Goal: Task Accomplishment & Management: Use online tool/utility

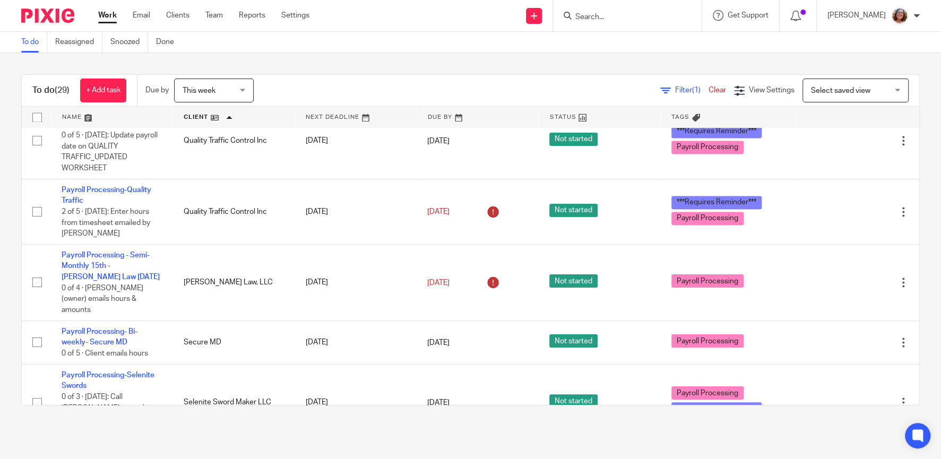
scroll to position [1225, 0]
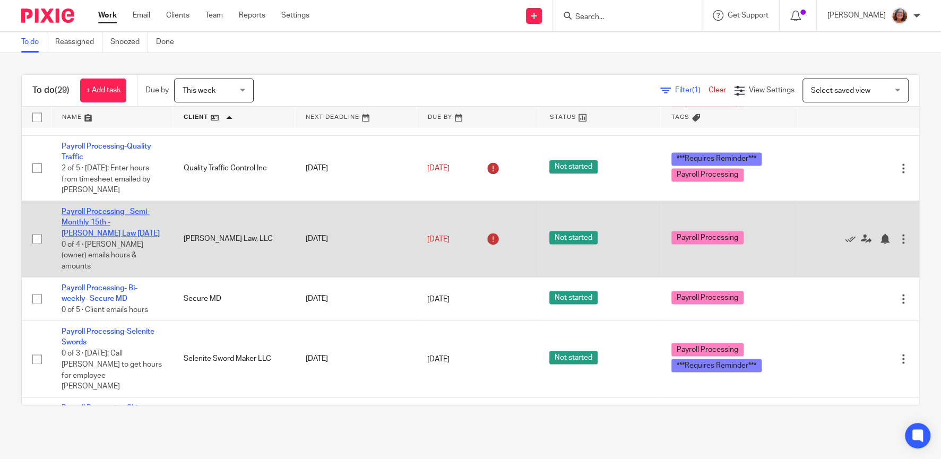
click at [129, 208] on link "Payroll Processing - Semi-Monthly 15th - [PERSON_NAME] Law [DATE]" at bounding box center [111, 222] width 98 height 29
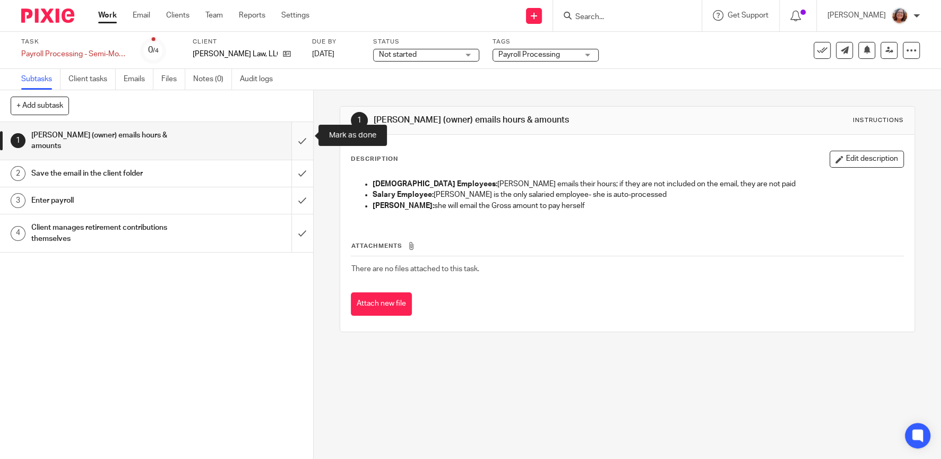
click at [303, 138] on input "submit" at bounding box center [156, 141] width 313 height 38
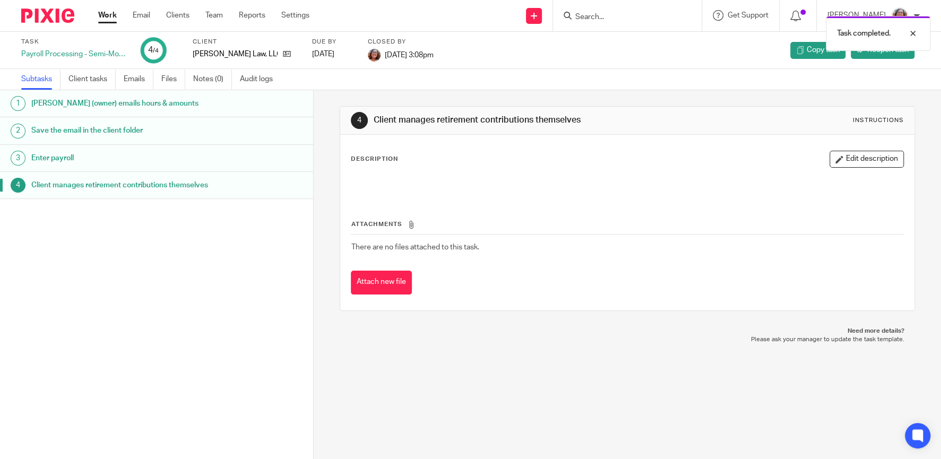
click at [106, 14] on link "Work" at bounding box center [107, 15] width 19 height 11
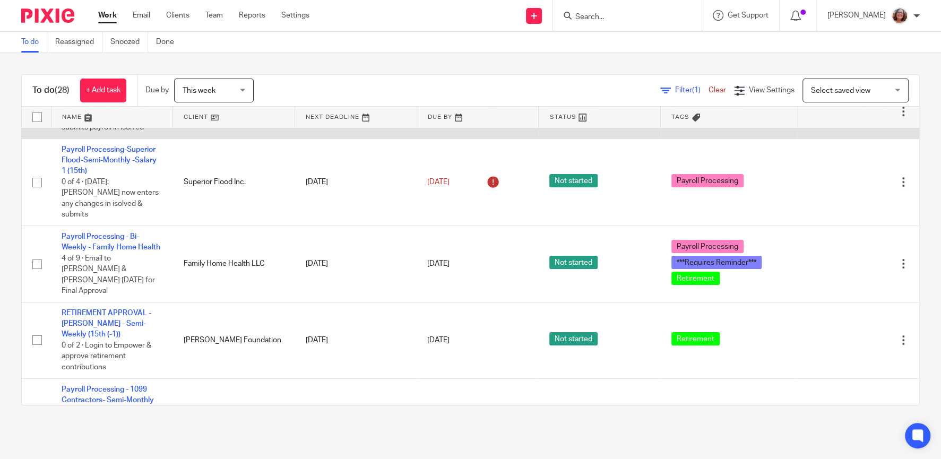
scroll to position [91, 0]
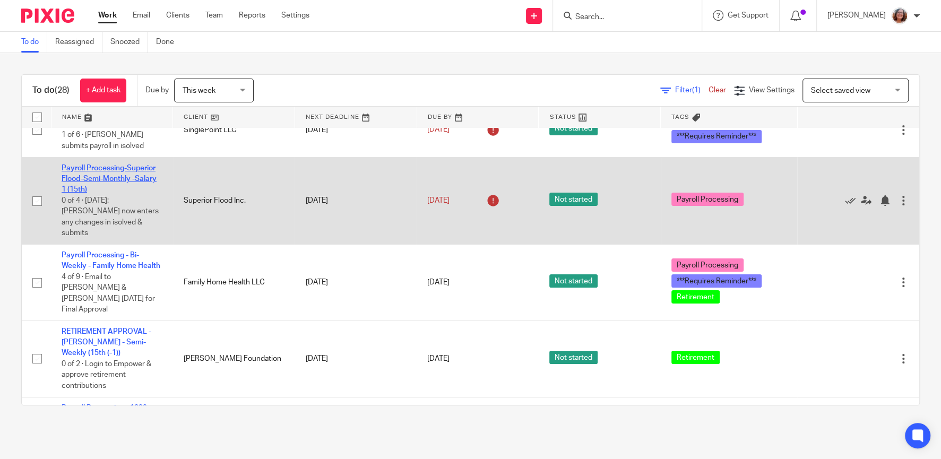
click at [109, 181] on link "Payroll Processing-Superior Flood-Semi-Monthly -Salary 1 (15th)" at bounding box center [109, 178] width 95 height 29
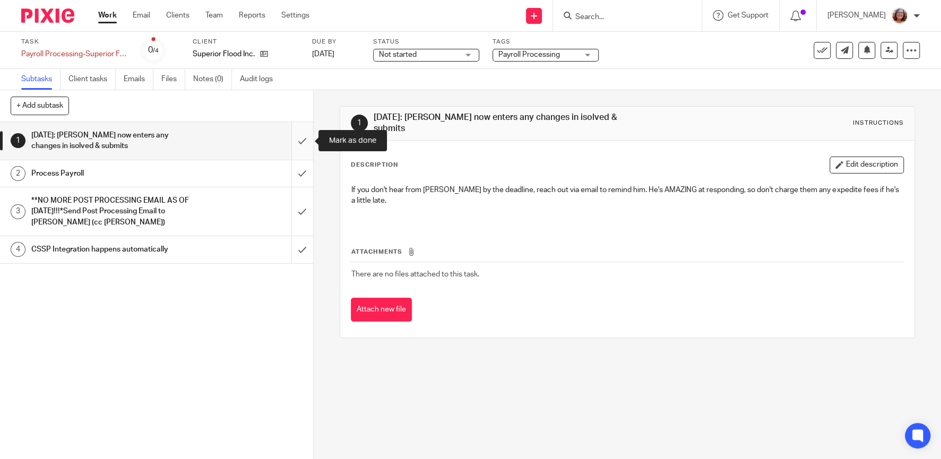
click at [301, 146] on input "submit" at bounding box center [156, 141] width 313 height 38
click at [298, 170] on input "submit" at bounding box center [156, 173] width 313 height 27
click at [307, 215] on input "submit" at bounding box center [156, 211] width 313 height 48
click at [307, 247] on input "submit" at bounding box center [156, 249] width 313 height 27
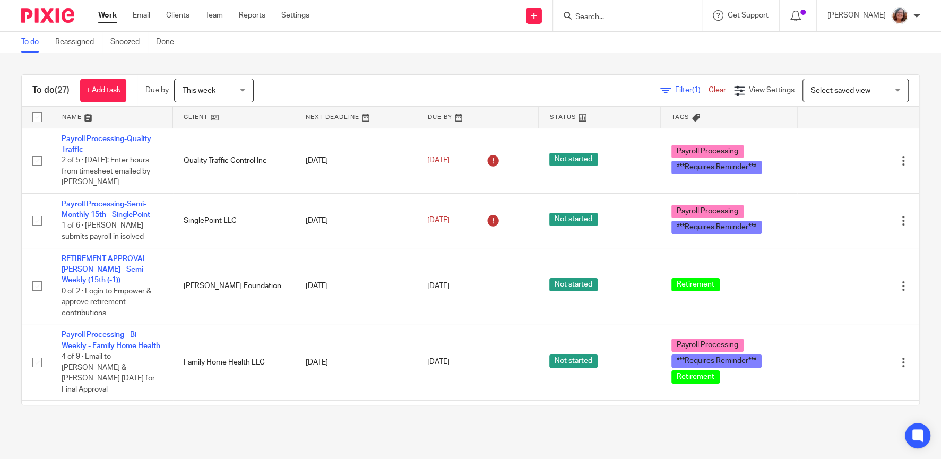
click at [198, 117] on link at bounding box center [233, 117] width 121 height 21
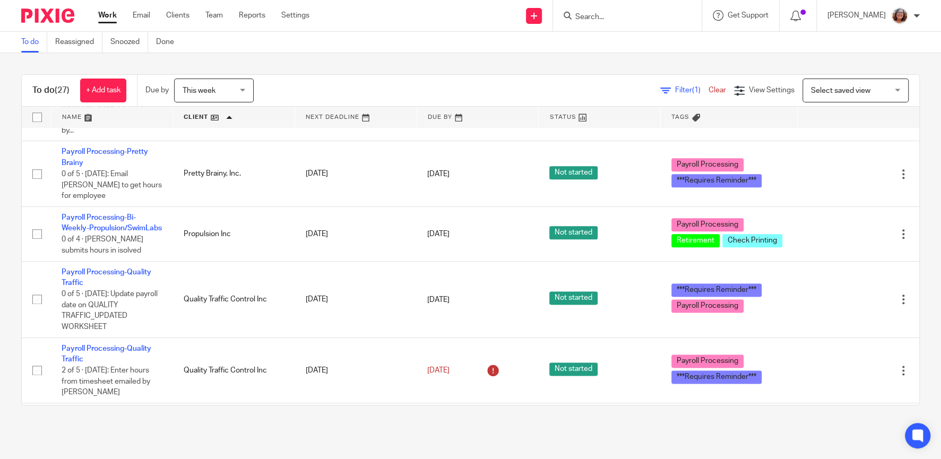
scroll to position [1043, 0]
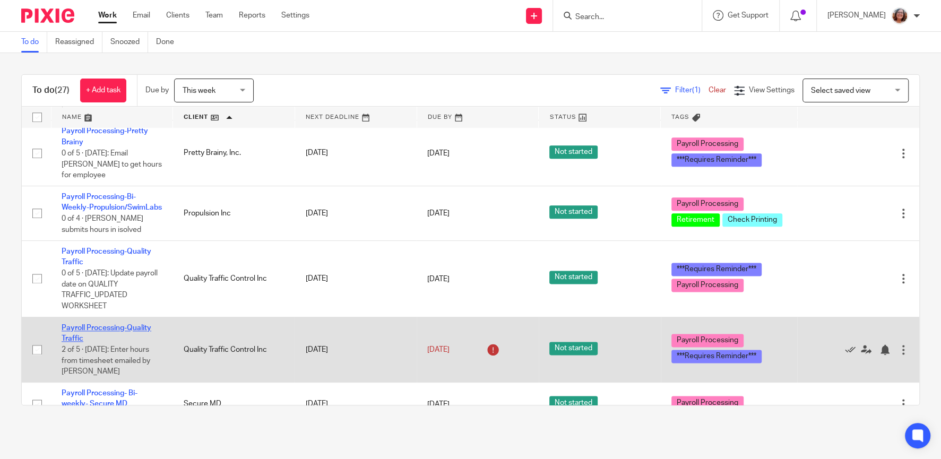
click at [88, 324] on link "Payroll Processing-Quality Traffic" at bounding box center [107, 333] width 90 height 18
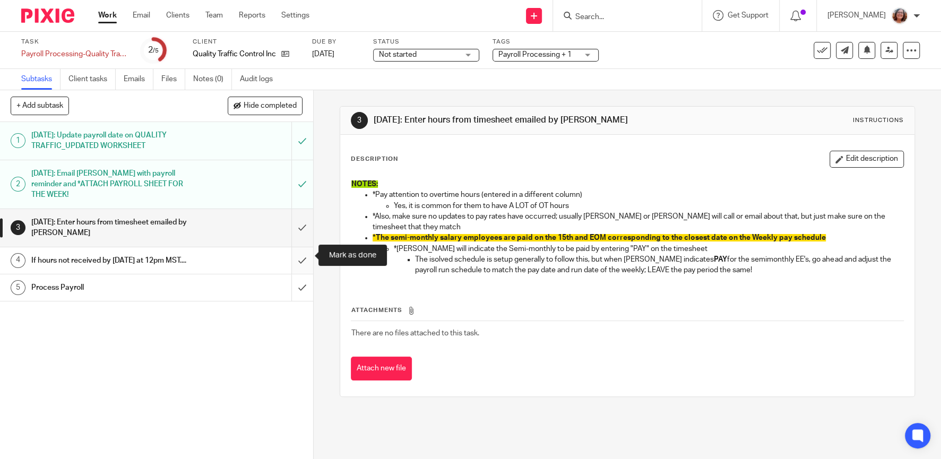
click at [303, 254] on input "submit" at bounding box center [156, 260] width 313 height 27
click at [302, 286] on input "submit" at bounding box center [156, 287] width 313 height 27
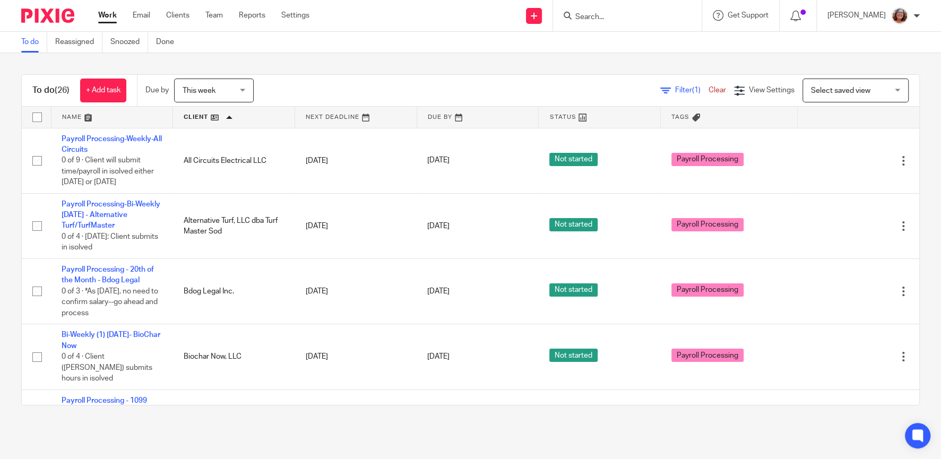
scroll to position [1315, 0]
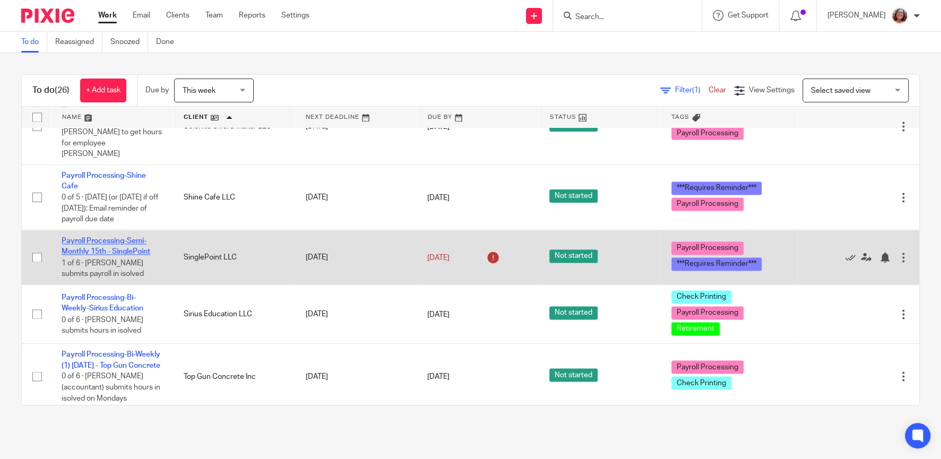
click at [135, 237] on link "Payroll Processing-Semi-Monthly 15th - SinglePoint" at bounding box center [106, 246] width 89 height 18
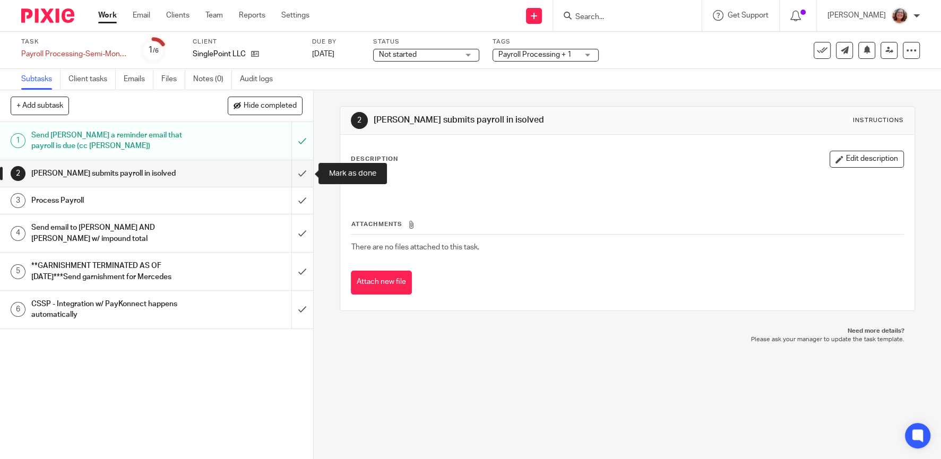
click at [303, 173] on input "submit" at bounding box center [156, 173] width 313 height 27
click at [299, 197] on input "submit" at bounding box center [156, 200] width 313 height 27
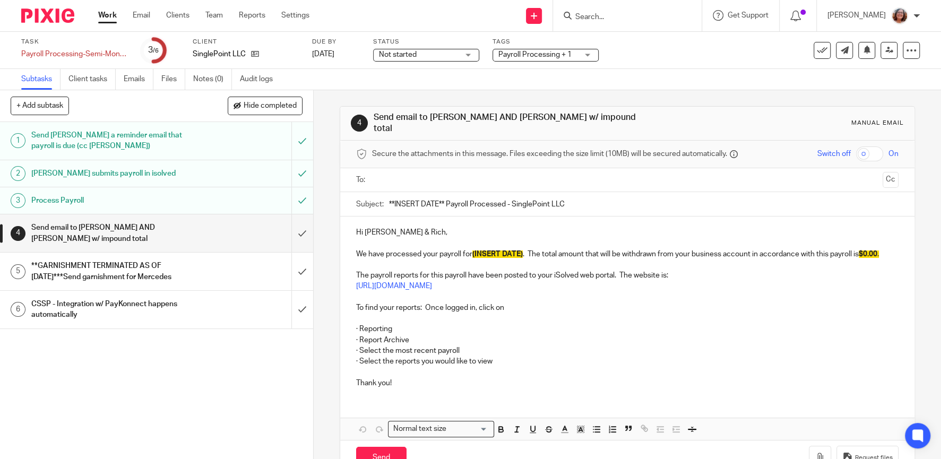
click at [302, 228] on input "submit" at bounding box center [156, 233] width 313 height 38
click at [300, 253] on input "submit" at bounding box center [156, 272] width 313 height 38
click at [307, 299] on input "submit" at bounding box center [156, 310] width 313 height 38
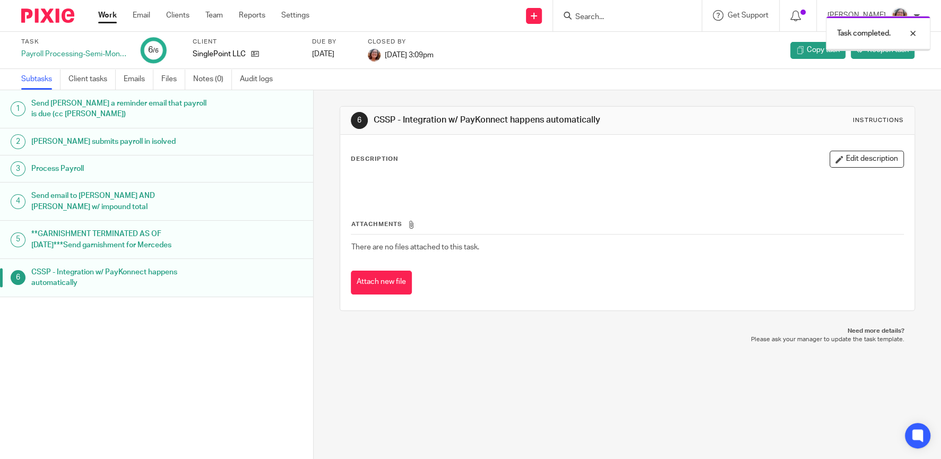
click at [111, 18] on link "Work" at bounding box center [107, 15] width 19 height 11
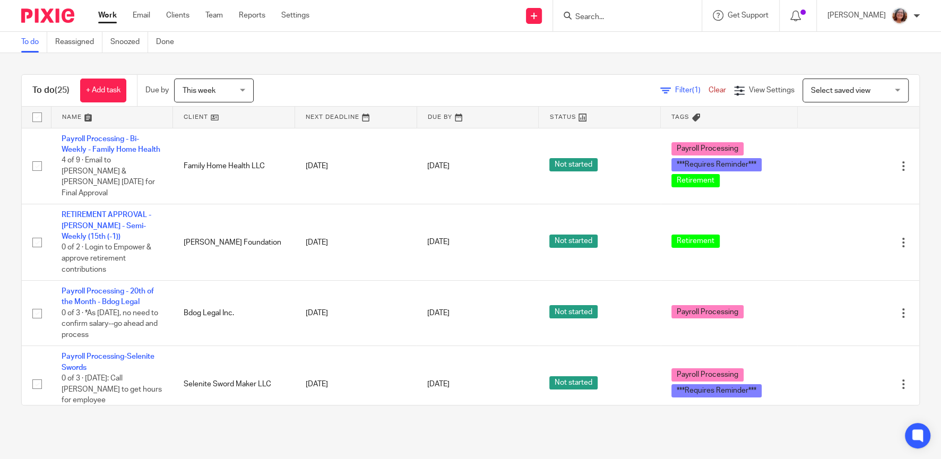
click at [197, 117] on link at bounding box center [233, 117] width 121 height 21
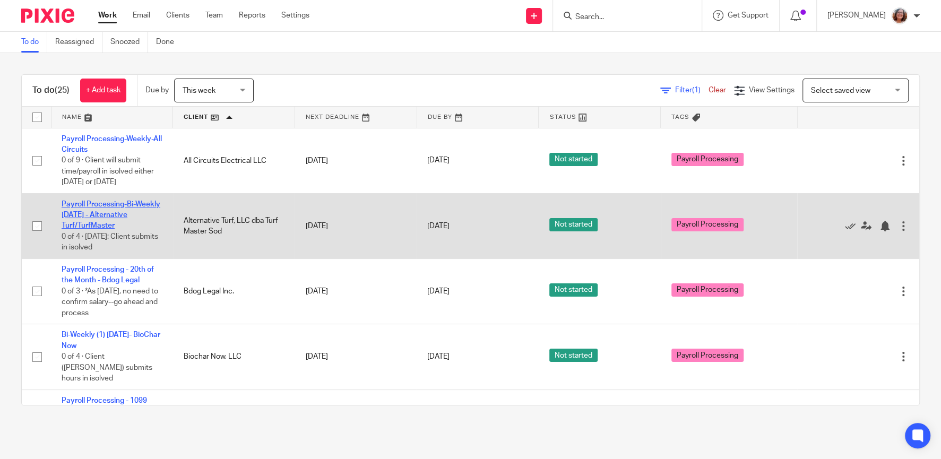
click at [116, 215] on link "Payroll Processing-Bi-Weekly [DATE] - Alternative Turf/TurfMaster" at bounding box center [111, 215] width 99 height 29
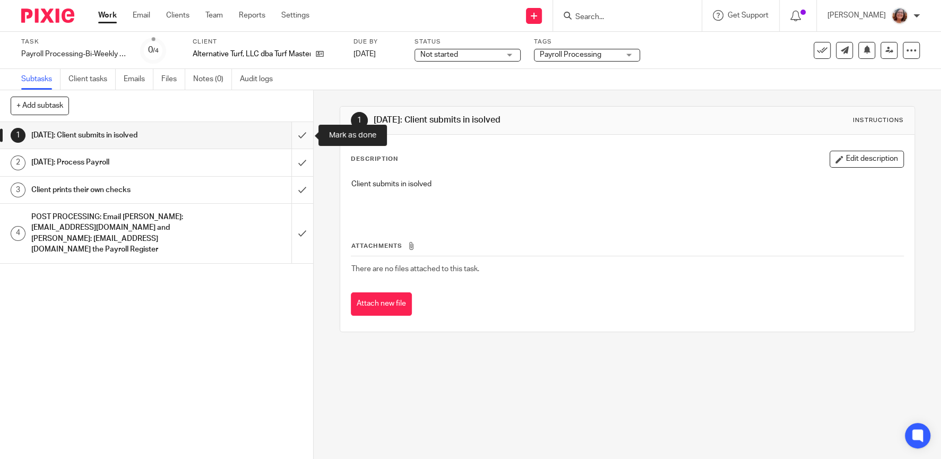
click at [295, 136] on input "submit" at bounding box center [156, 135] width 313 height 27
click at [301, 167] on input "submit" at bounding box center [156, 162] width 313 height 27
click at [302, 190] on input "submit" at bounding box center [156, 190] width 313 height 27
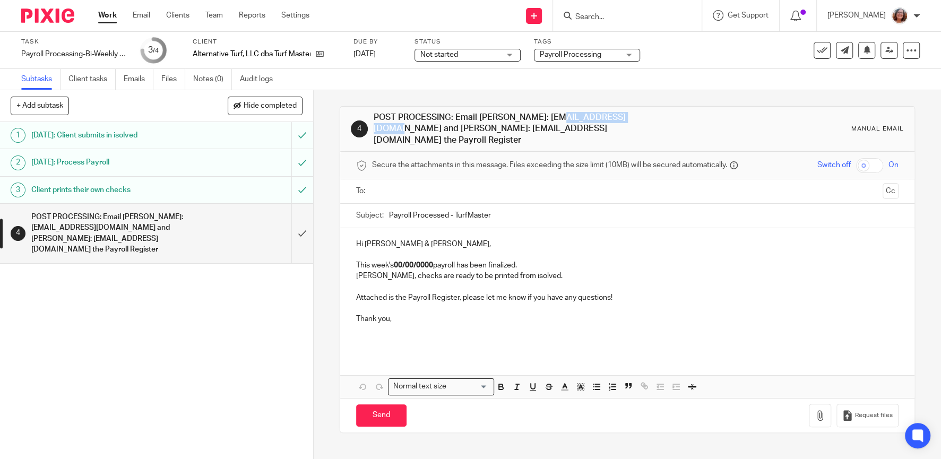
drag, startPoint x: 587, startPoint y: 116, endPoint x: 503, endPoint y: 119, distance: 83.3
click at [503, 119] on h1 "POST PROCESSING: Email [PERSON_NAME]: [EMAIL_ADDRESS][DOMAIN_NAME] and [PERSON_…" at bounding box center [512, 129] width 276 height 34
copy h1 "[EMAIL_ADDRESS][DOMAIN_NAME]"
click at [450, 185] on input "text" at bounding box center [627, 191] width 502 height 12
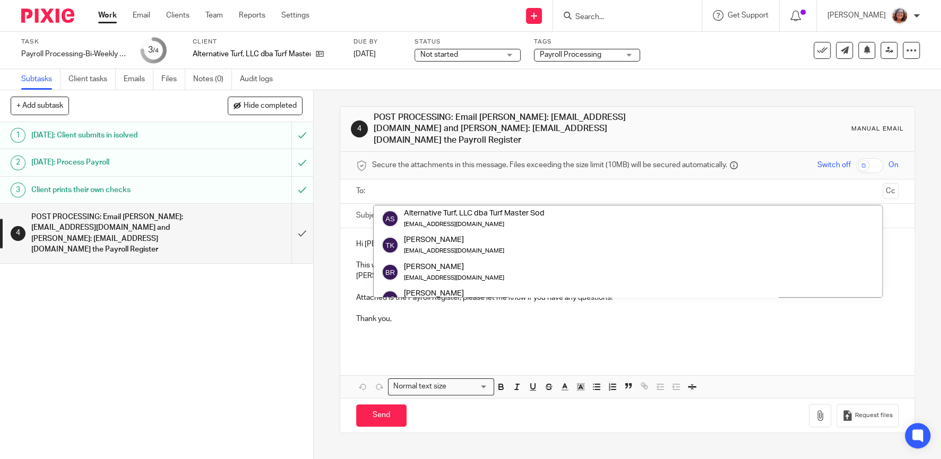
paste input "ridnourg@yahoo.com"
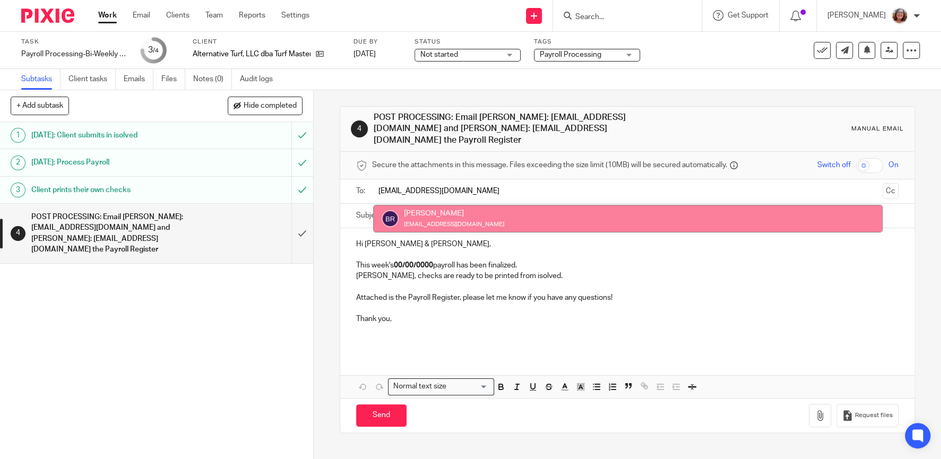
type input "ridnourg@yahoo.com"
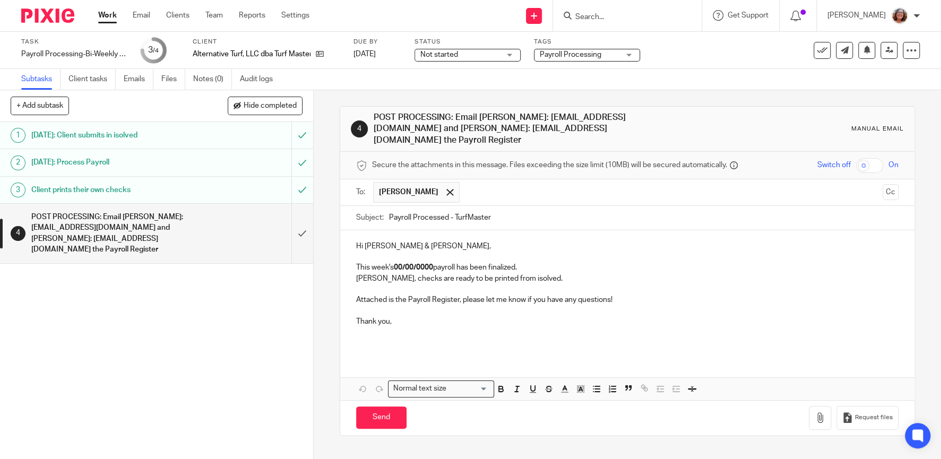
click at [502, 182] on input "text" at bounding box center [671, 192] width 413 height 21
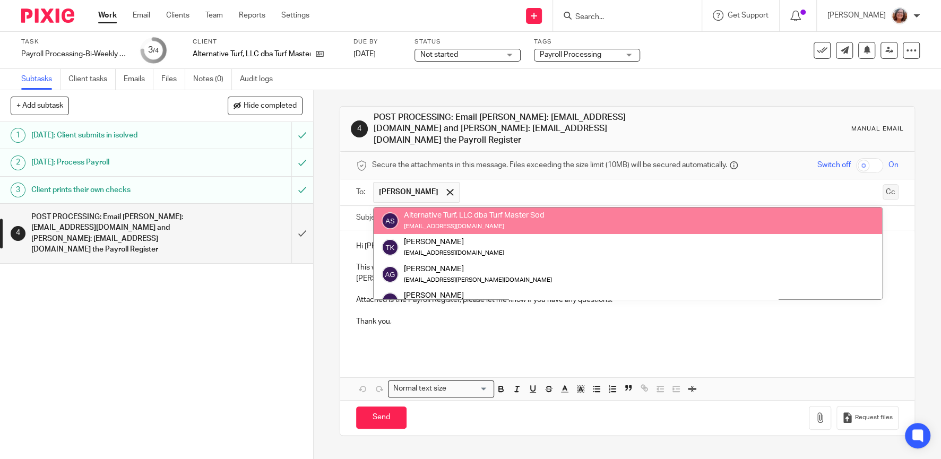
click at [885, 184] on button "Cc" at bounding box center [890, 192] width 16 height 16
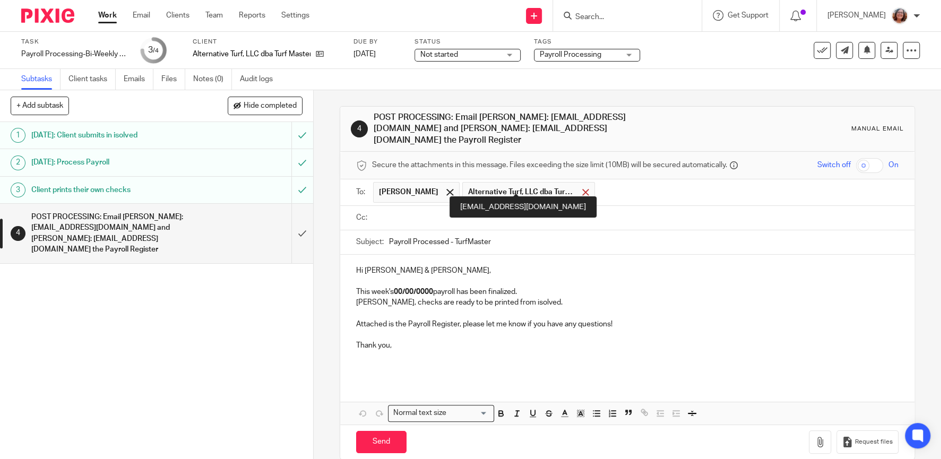
click at [582, 189] on span at bounding box center [585, 192] width 7 height 7
click at [519, 182] on input "text" at bounding box center [679, 192] width 429 height 21
click at [389, 230] on input "Payroll Processed - TurfMaster" at bounding box center [643, 242] width 509 height 24
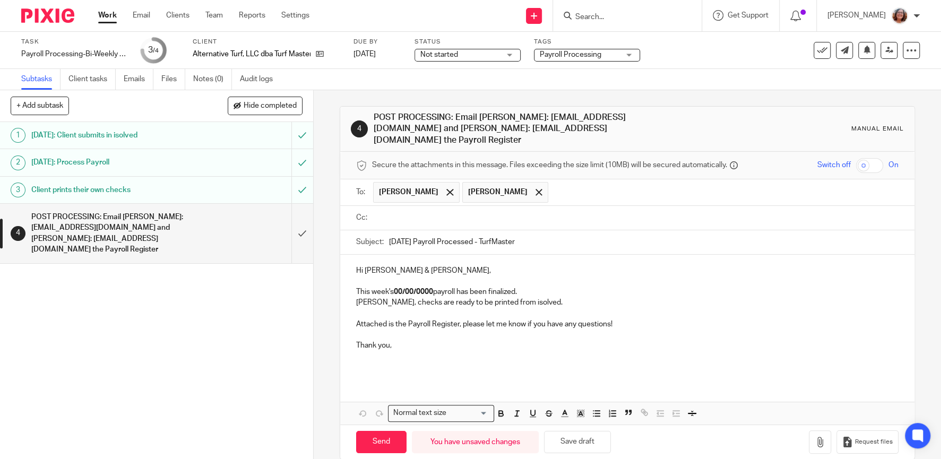
type input "9/17/25 Payroll Processed - TurfMaster"
drag, startPoint x: 436, startPoint y: 279, endPoint x: 398, endPoint y: 279, distance: 38.2
click at [398, 288] on strong "00/00/0000" at bounding box center [413, 291] width 39 height 7
click at [357, 286] on p "This week's 9/17/25 payroll has been finalized." at bounding box center [627, 291] width 542 height 11
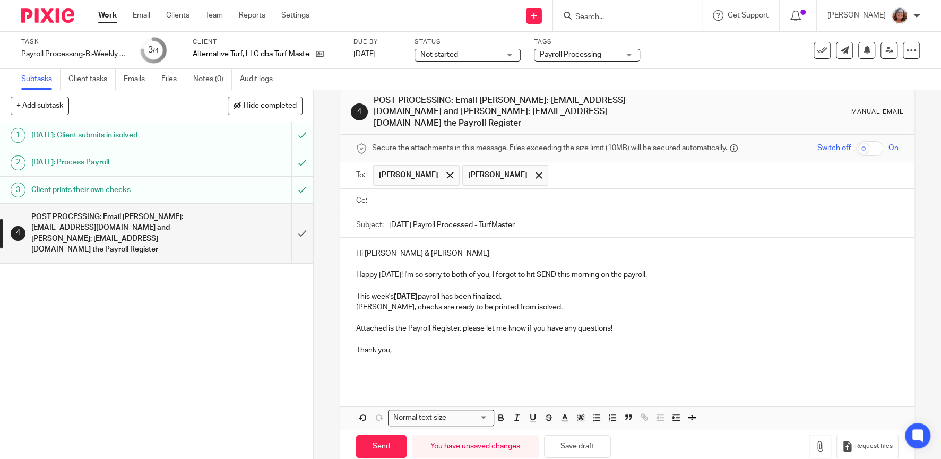
scroll to position [26, 0]
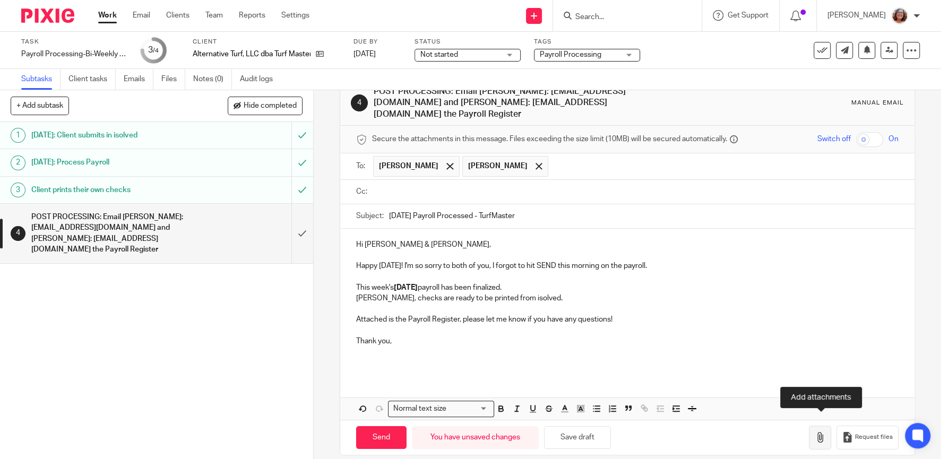
click at [822, 432] on icon "button" at bounding box center [819, 437] width 11 height 11
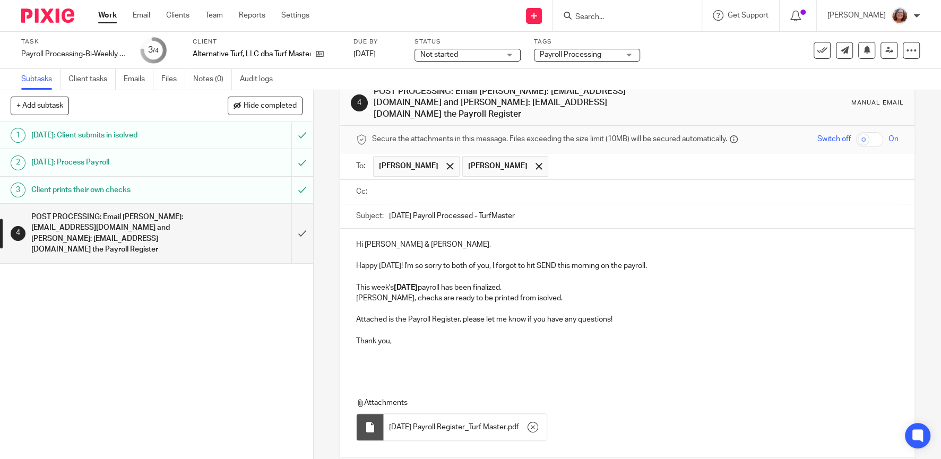
scroll to position [77, 0]
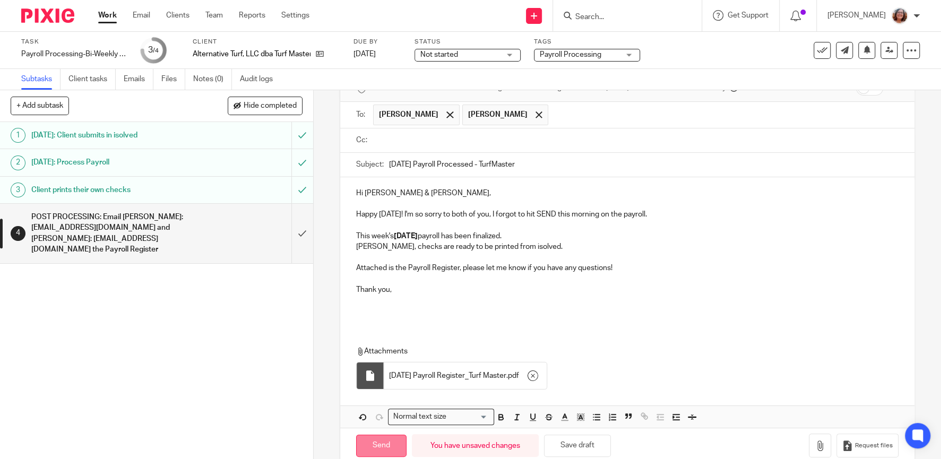
click at [388, 435] on input "Send" at bounding box center [381, 446] width 50 height 23
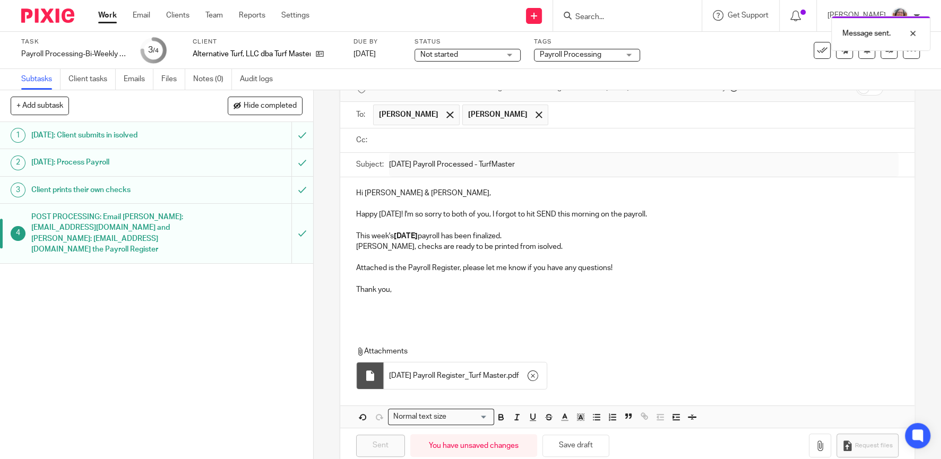
type input "Sent"
click at [134, 81] on link "Emails" at bounding box center [139, 79] width 30 height 21
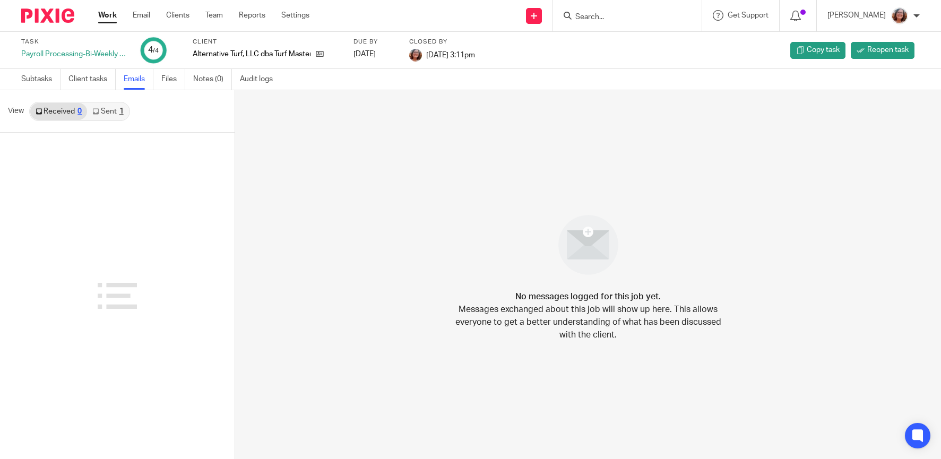
click at [107, 113] on link "Sent 1" at bounding box center [107, 111] width 41 height 17
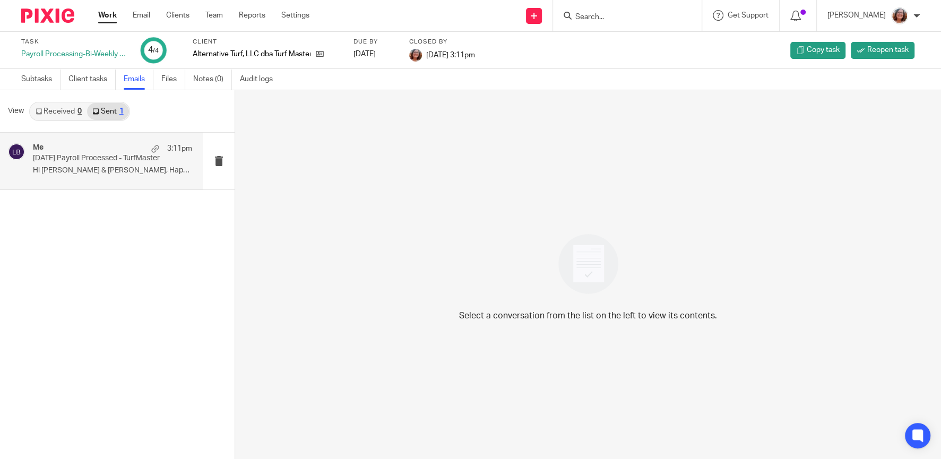
click at [116, 163] on div "Me 3:11pm 9/17/25 Payroll Processed - TurfMaster Hi Brian & Tanya, Happy Monday…" at bounding box center [112, 161] width 159 height 36
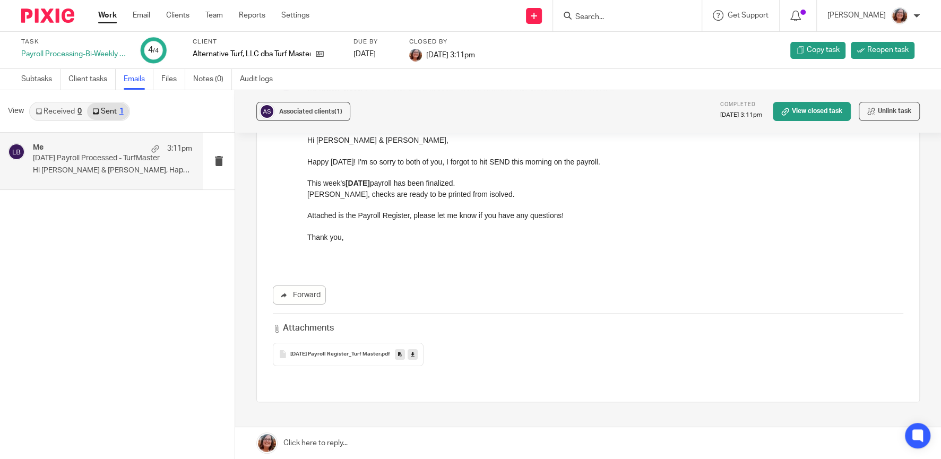
scroll to position [172, 0]
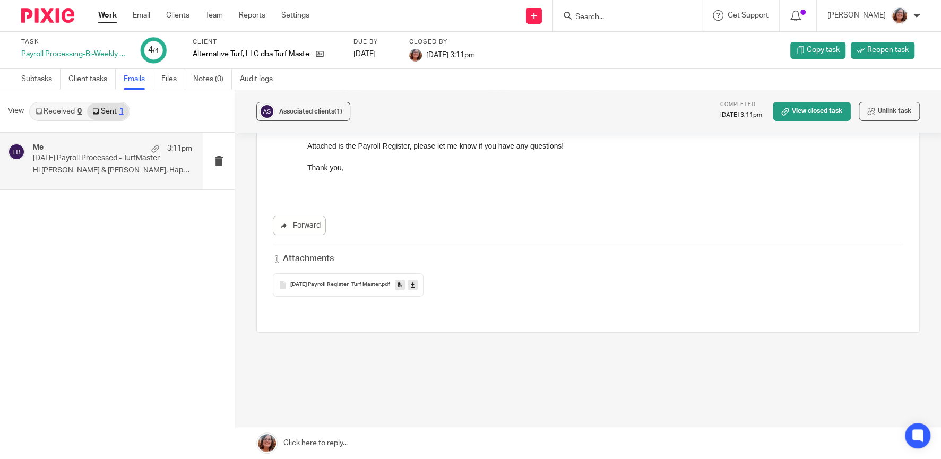
click at [315, 277] on div "09-17-25 Payroll Register_Turf Master .pdf" at bounding box center [348, 284] width 151 height 23
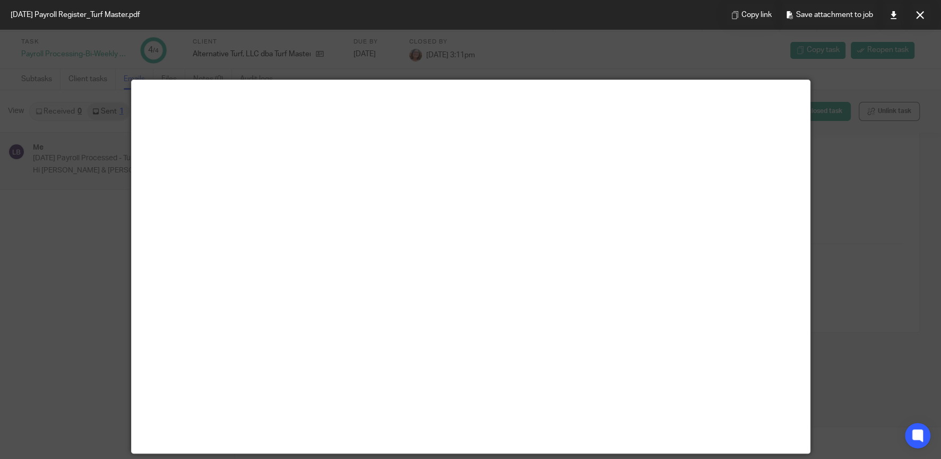
click at [872, 174] on div at bounding box center [470, 229] width 941 height 459
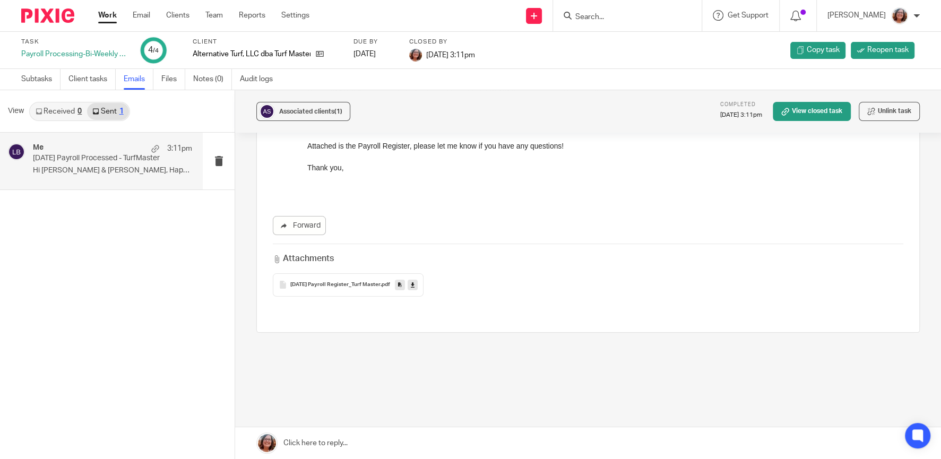
click at [101, 18] on link "Work" at bounding box center [107, 15] width 19 height 11
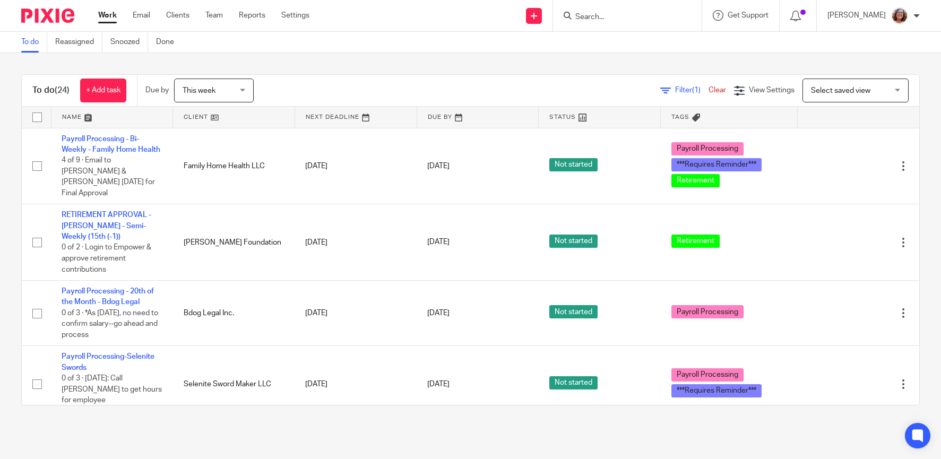
click at [196, 118] on link at bounding box center [233, 117] width 121 height 21
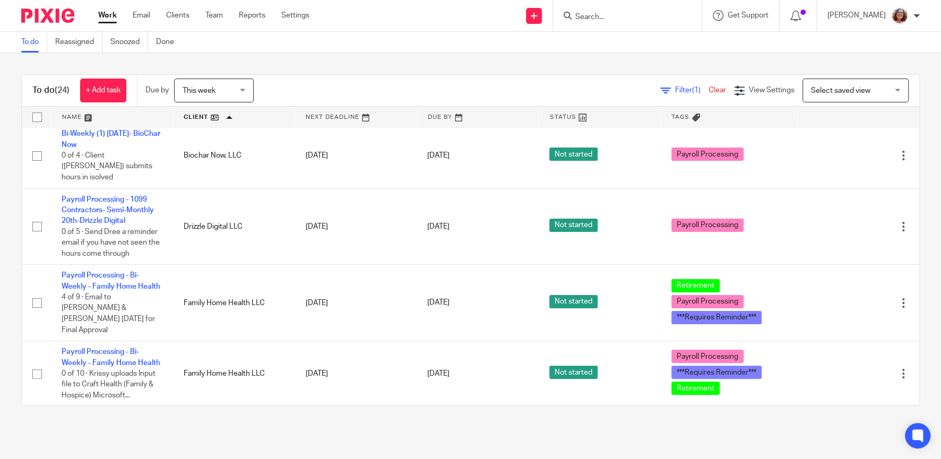
scroll to position [181, 0]
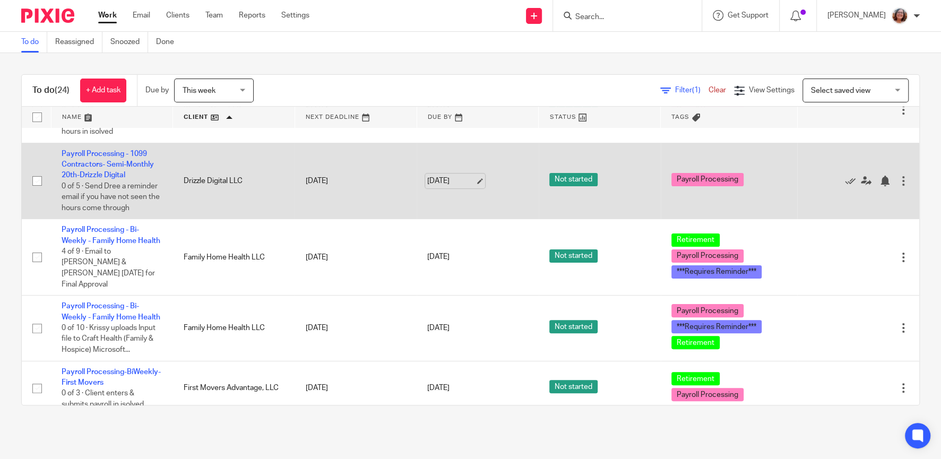
click at [475, 176] on link "[DATE]" at bounding box center [451, 181] width 48 height 11
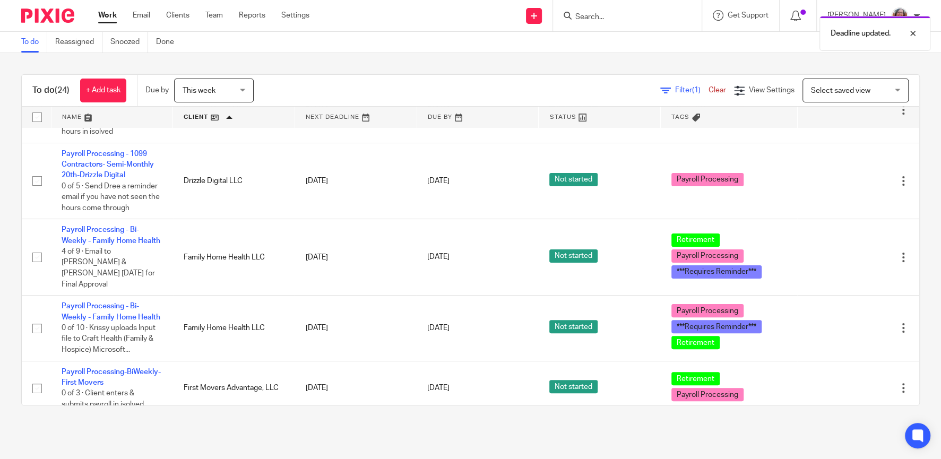
click at [488, 429] on main "To do Reassigned Snoozed Done To do (24) + Add task Due by This week This week …" at bounding box center [470, 229] width 941 height 459
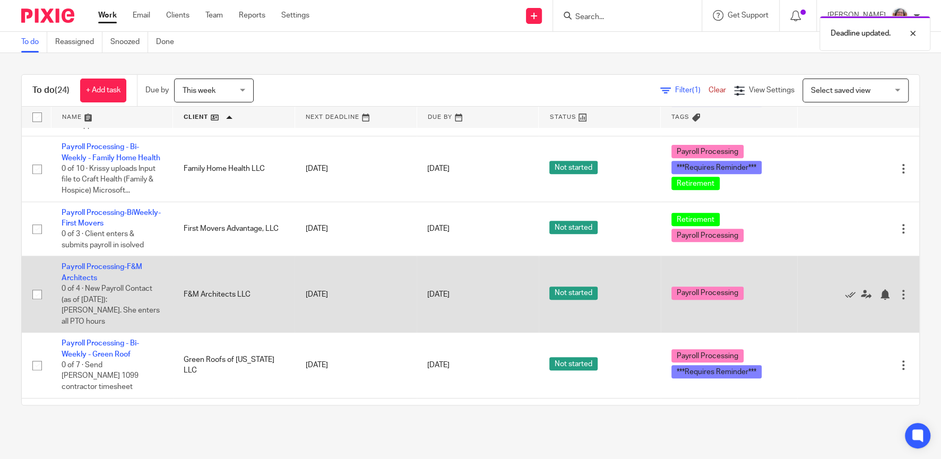
scroll to position [363, 0]
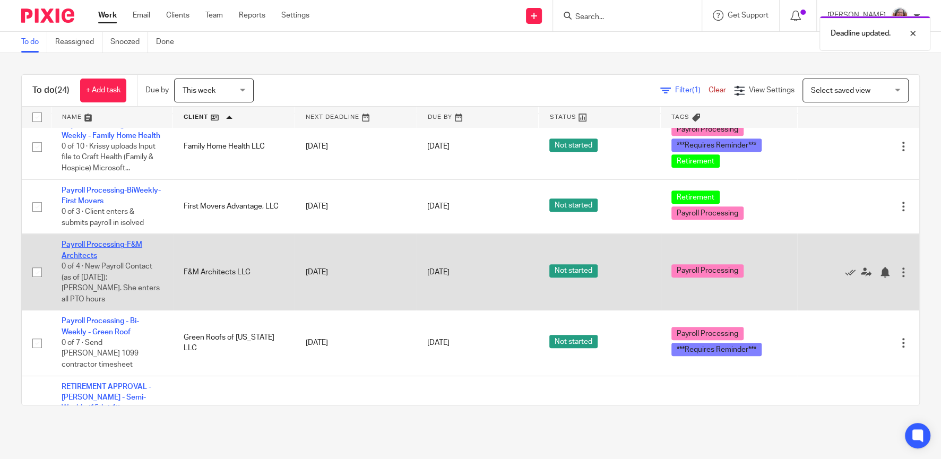
click at [119, 241] on link "Payroll Processing-F&M Architects" at bounding box center [102, 250] width 81 height 18
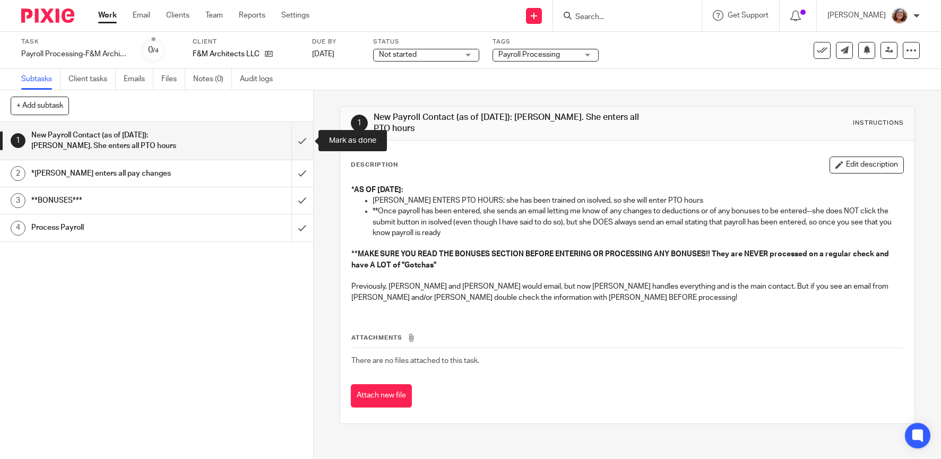
click at [299, 138] on input "submit" at bounding box center [156, 141] width 313 height 38
click at [303, 173] on input "submit" at bounding box center [156, 173] width 313 height 27
click at [300, 199] on input "submit" at bounding box center [156, 200] width 313 height 27
click at [300, 228] on input "submit" at bounding box center [156, 227] width 313 height 27
